Goal: Task Accomplishment & Management: Manage account settings

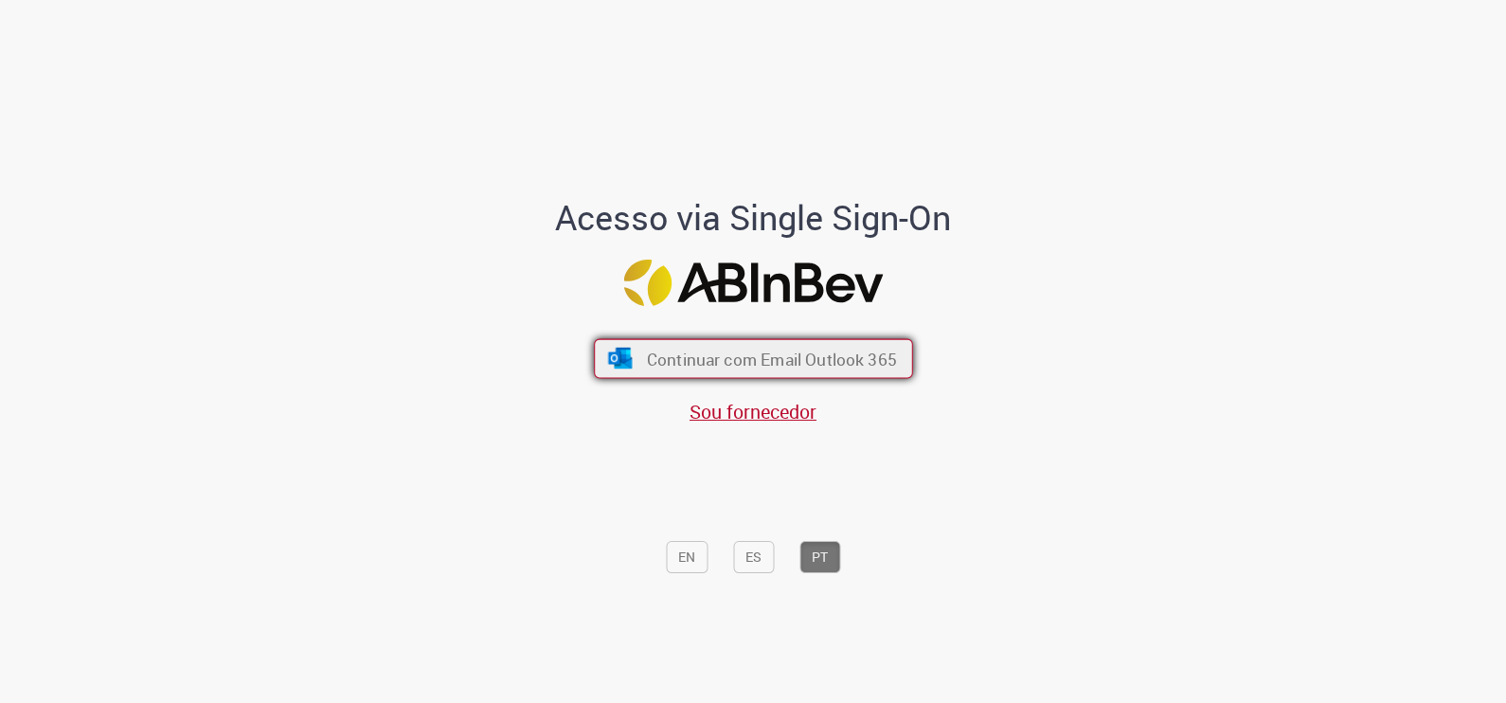
click at [749, 366] on span "Continuar com Email Outlook 365" at bounding box center [771, 359] width 250 height 22
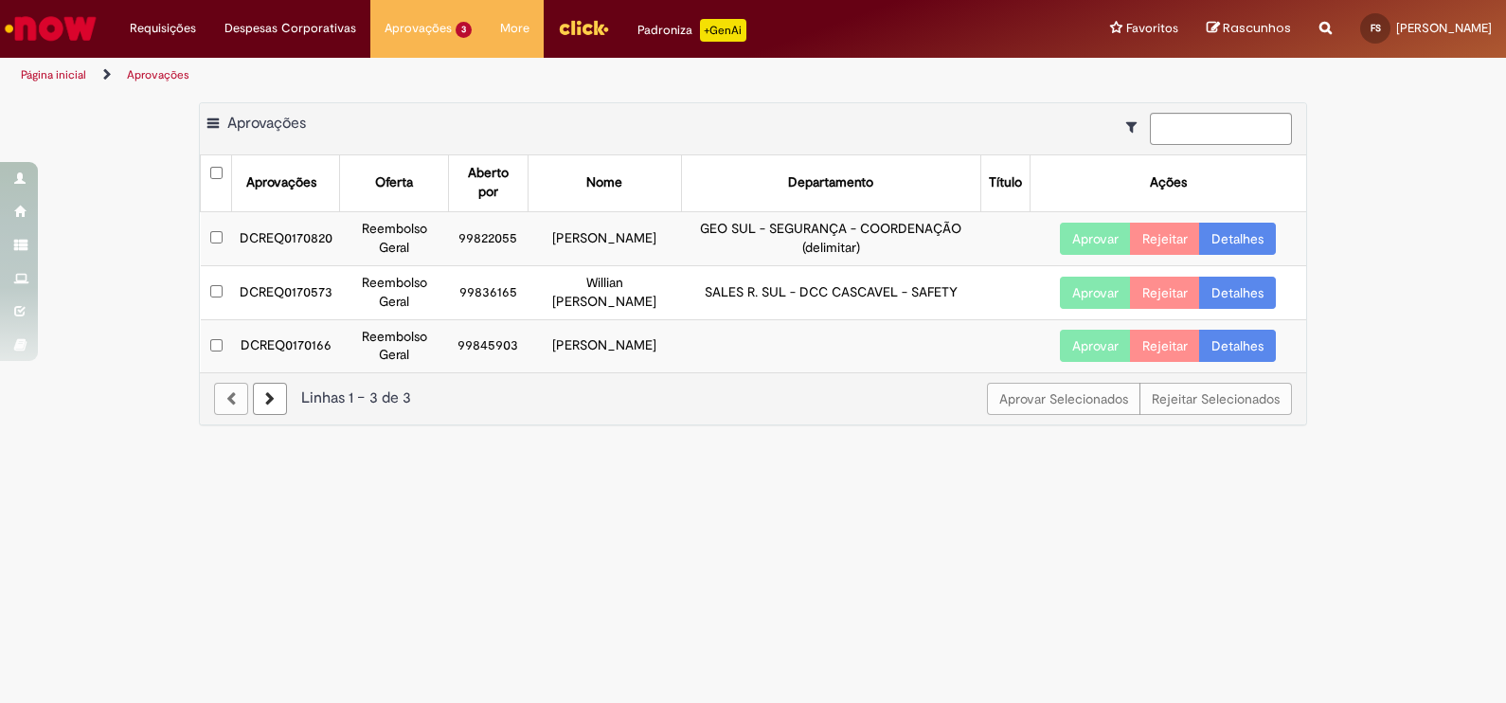
click at [271, 289] on td "DCREQ0170573" at bounding box center [286, 292] width 108 height 54
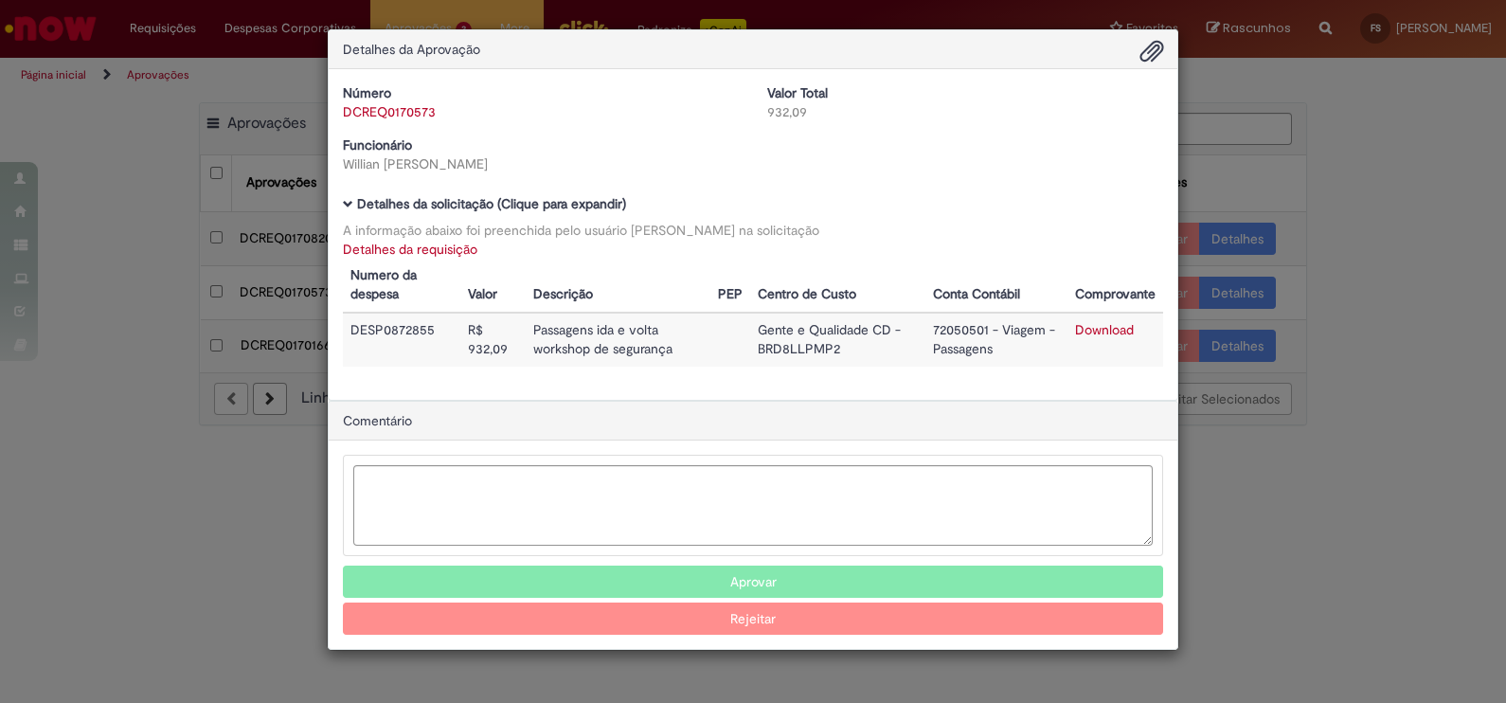
click at [1091, 321] on td "Download" at bounding box center [1116, 340] width 96 height 54
click at [1092, 329] on link "Download" at bounding box center [1104, 329] width 59 height 17
click at [776, 583] on button "Aprovar" at bounding box center [753, 582] width 821 height 32
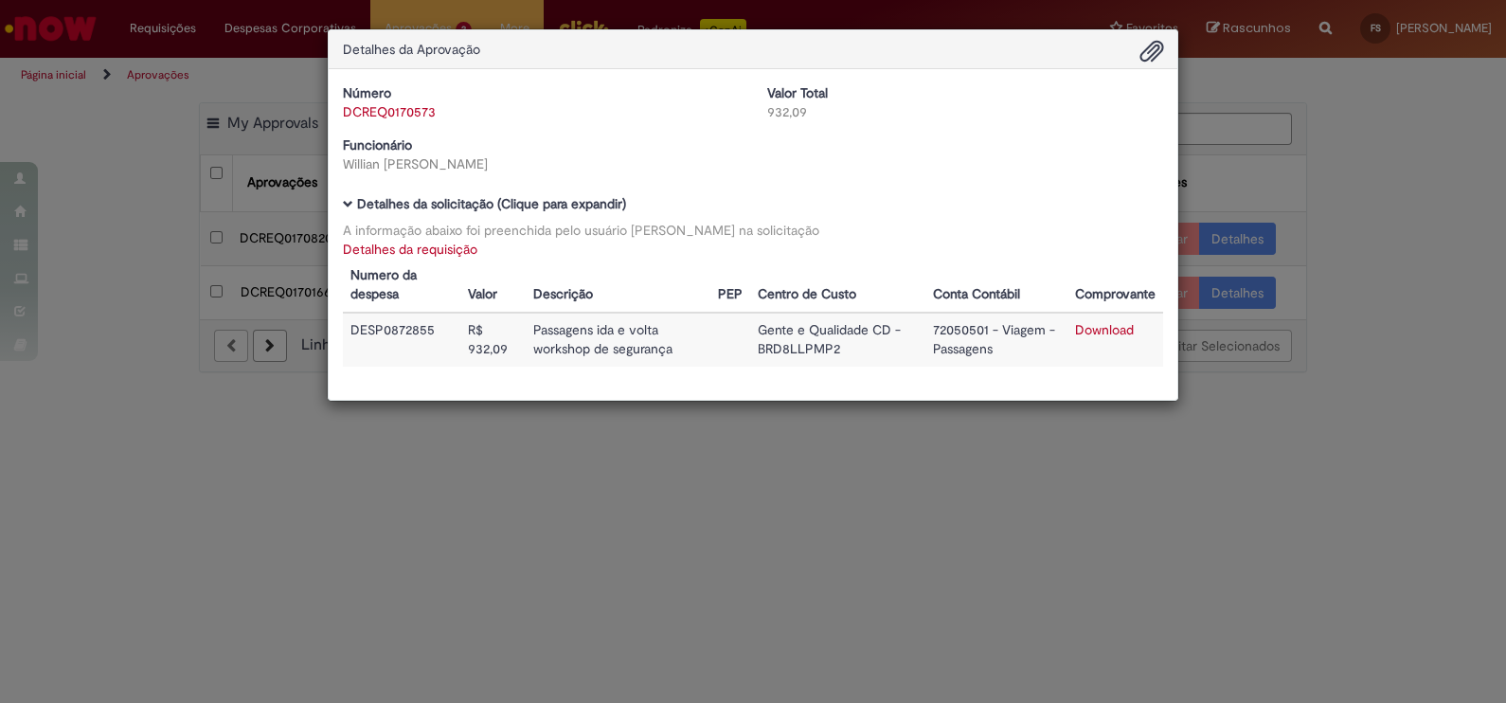
click at [1200, 516] on div "Detalhes da Aprovação Número DCREQ0170573 Valor Total 932,09 Funcionário [PERSO…" at bounding box center [753, 351] width 1506 height 703
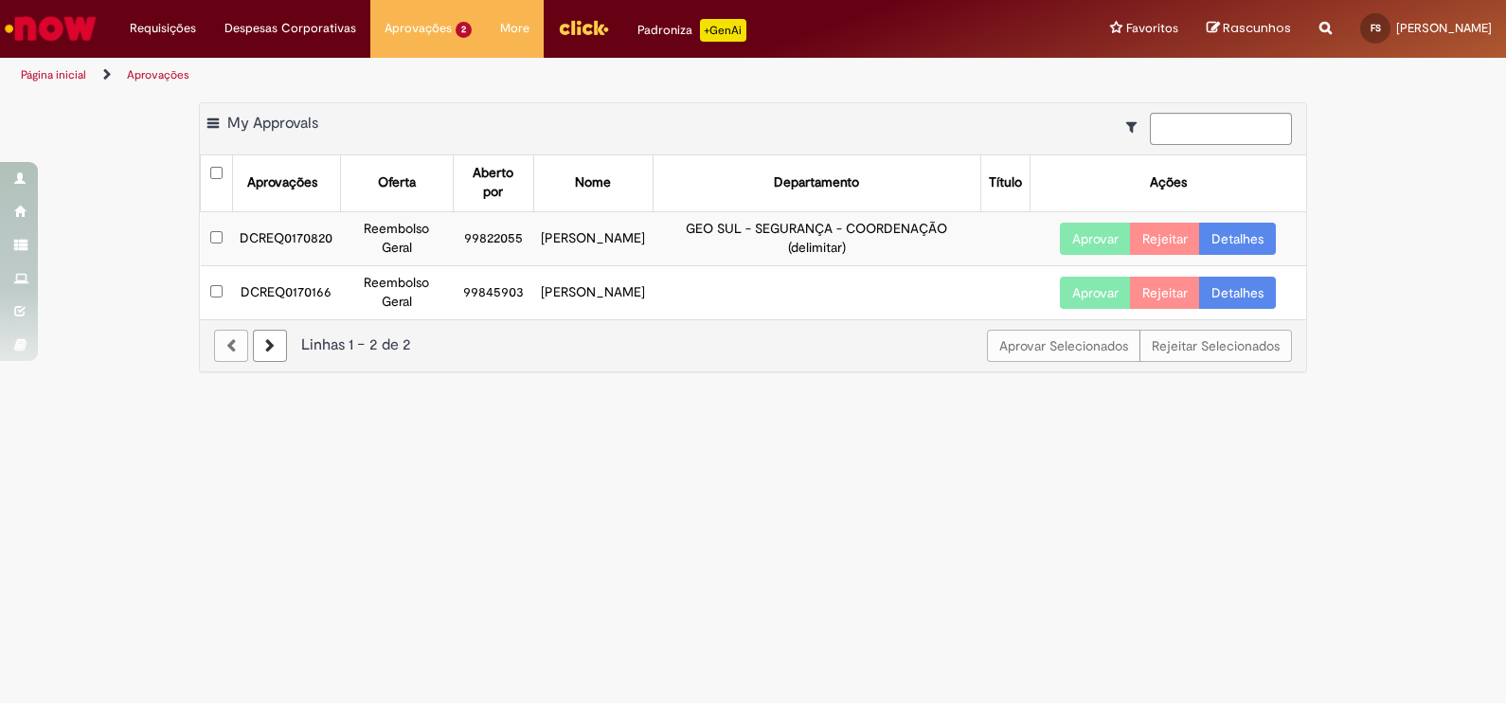
click at [289, 231] on td "DCREQ0170820" at bounding box center [286, 238] width 108 height 54
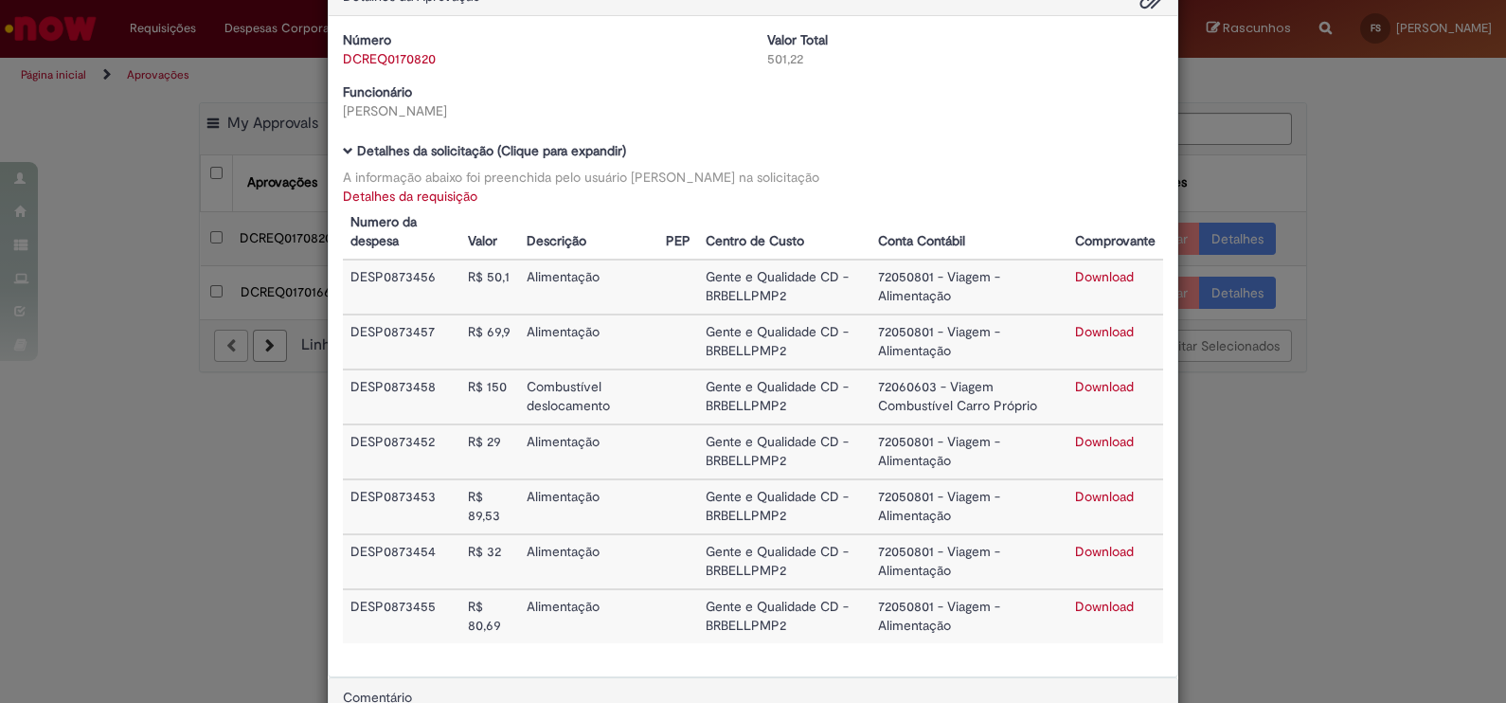
scroll to position [302, 0]
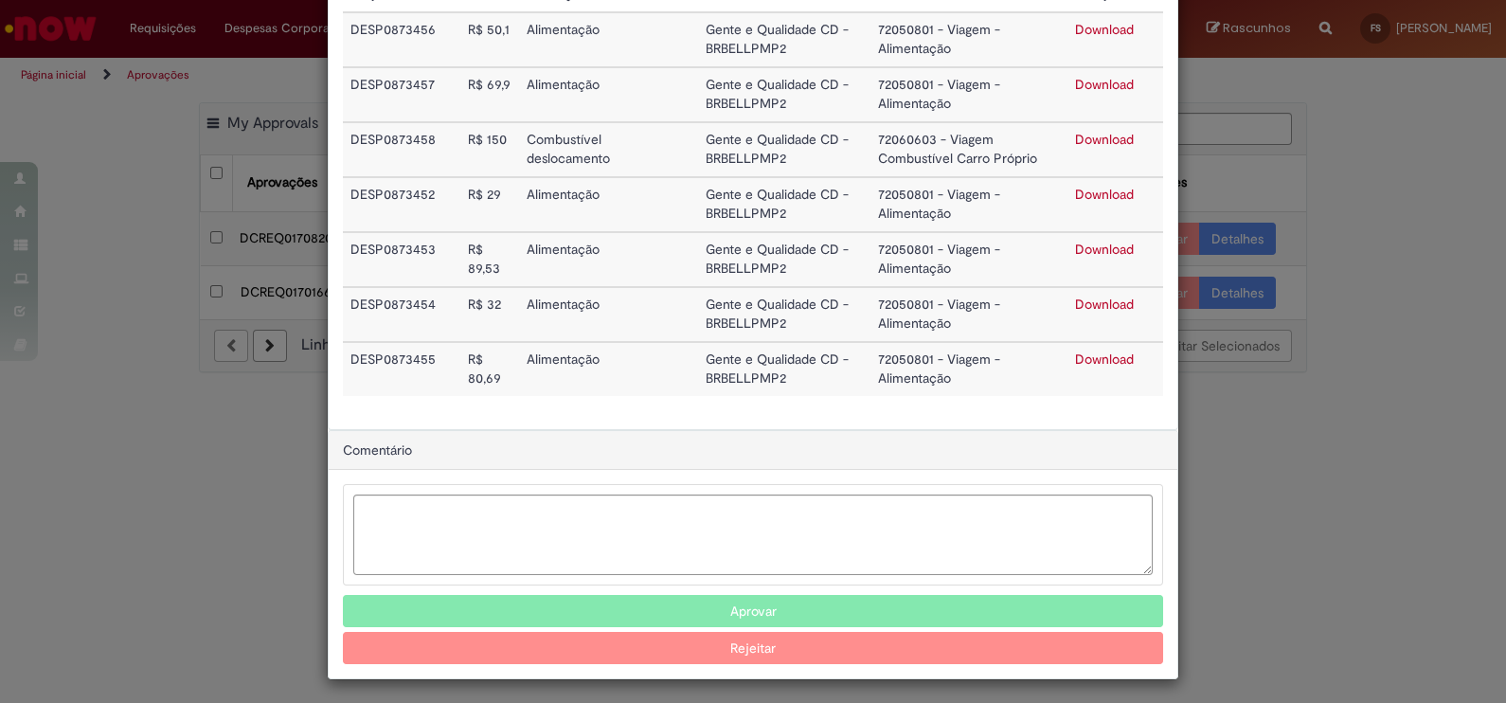
click at [772, 608] on button "Aprovar" at bounding box center [753, 611] width 821 height 32
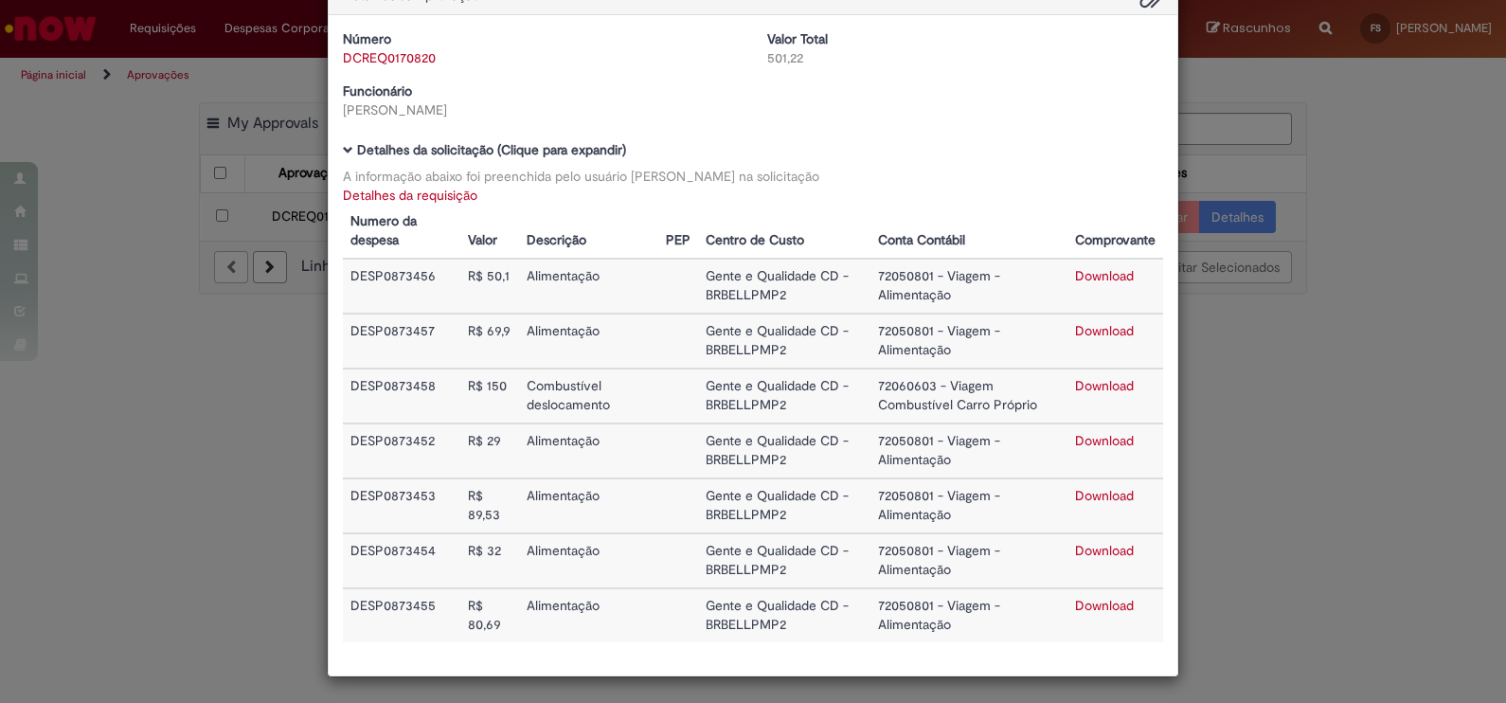
click at [212, 384] on div "Detalhes da Aprovação Número DCREQ0170820 Valor Total 501,22 Funcionário [PERSO…" at bounding box center [753, 351] width 1506 height 703
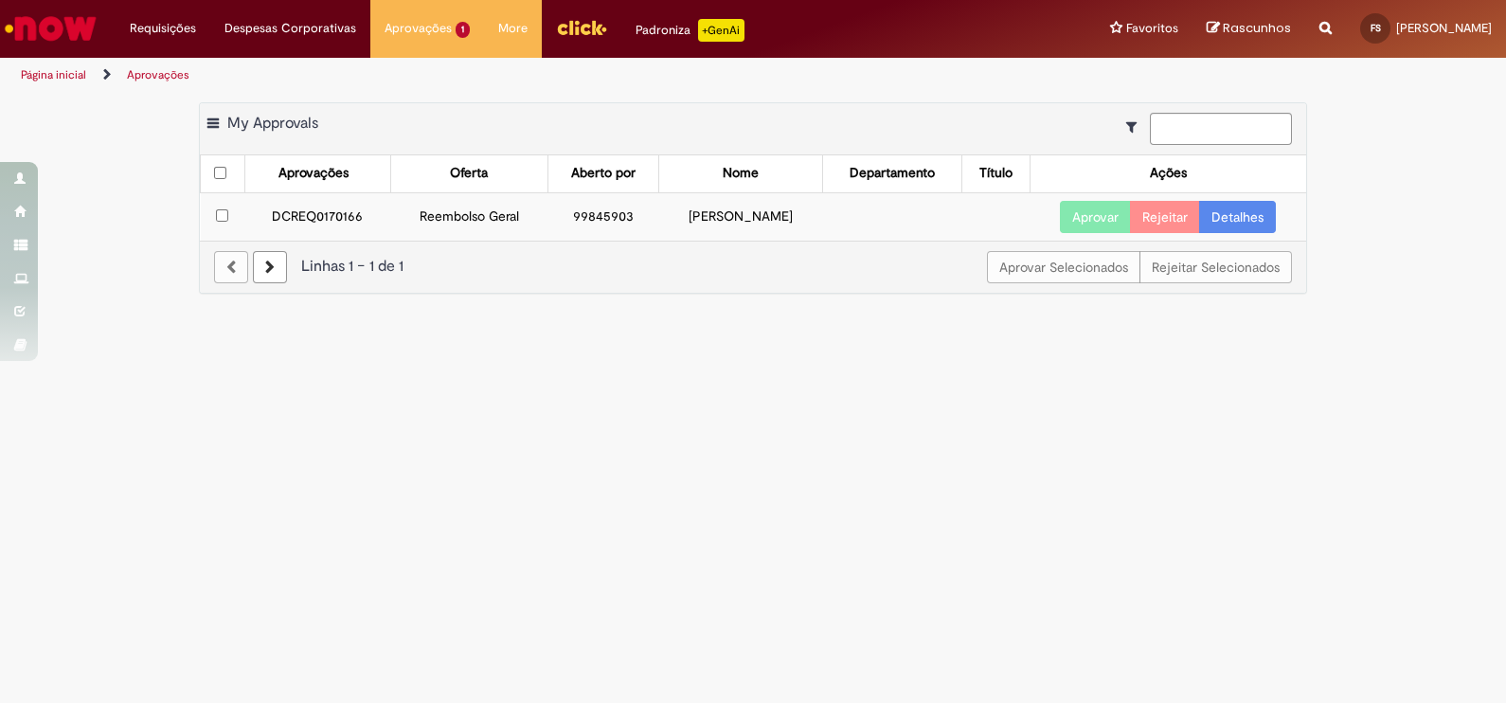
click at [336, 209] on td "DCREQ0170166" at bounding box center [317, 216] width 146 height 48
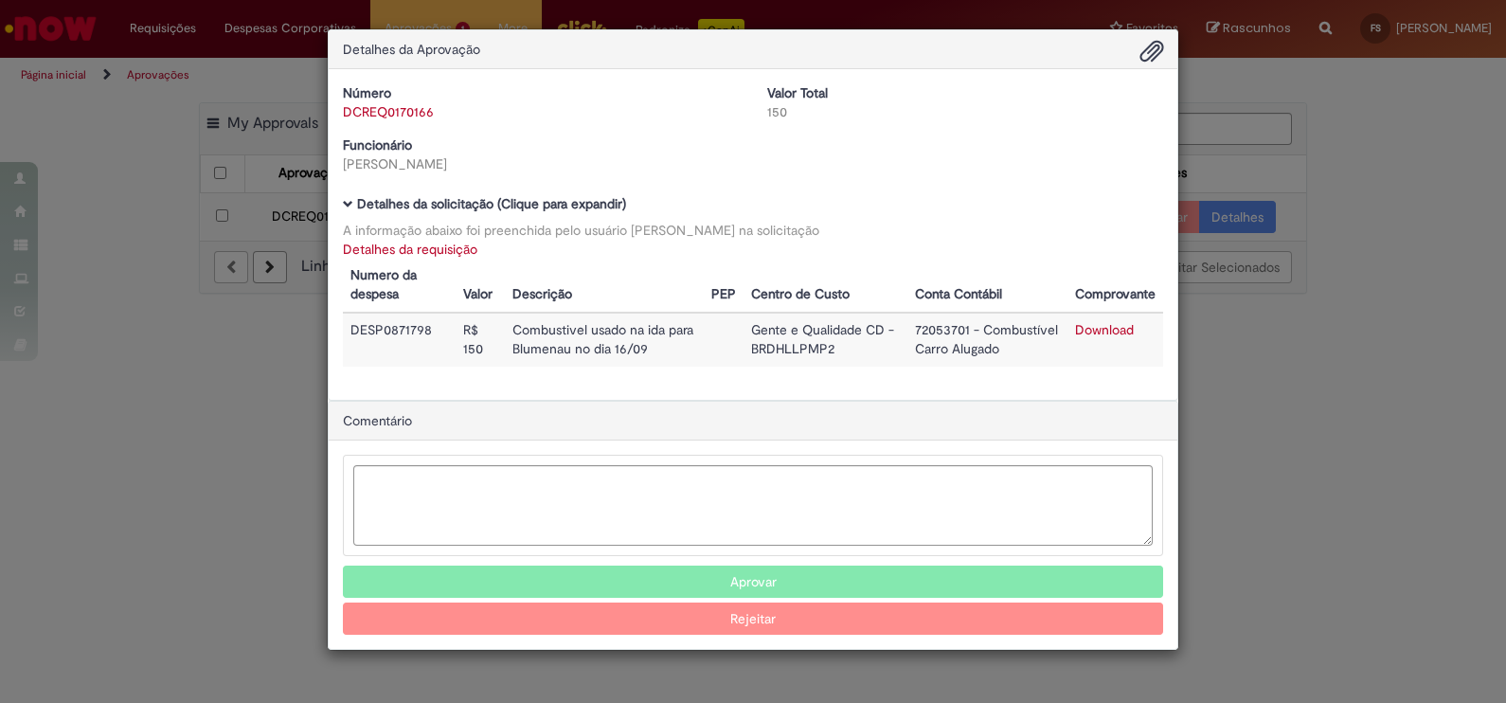
click at [1103, 322] on link "Download" at bounding box center [1104, 329] width 59 height 17
click at [773, 583] on button "Aprovar" at bounding box center [753, 582] width 821 height 32
